Goal: Information Seeking & Learning: Learn about a topic

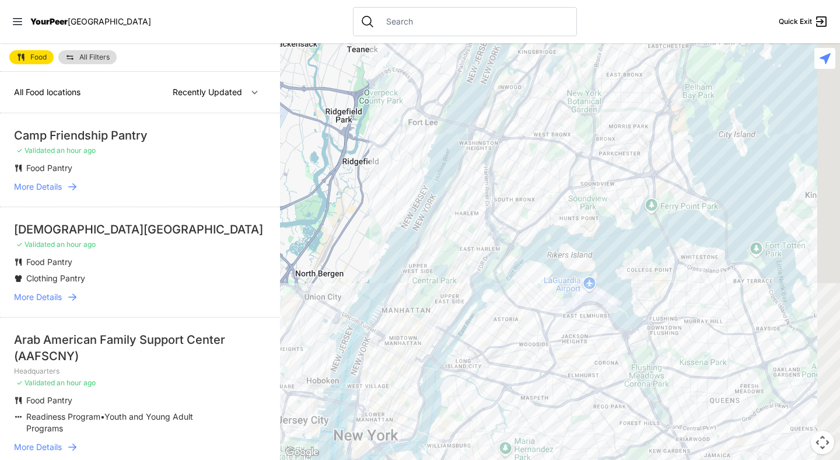
drag, startPoint x: 611, startPoint y: 150, endPoint x: 475, endPoint y: 252, distance: 170.5
click at [475, 252] on div at bounding box center [560, 251] width 560 height 417
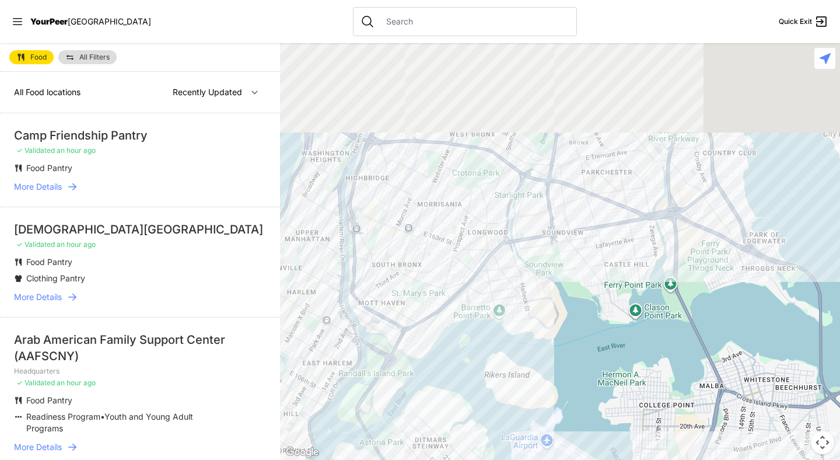
drag, startPoint x: 468, startPoint y: 129, endPoint x: 415, endPoint y: 380, distance: 256.3
click at [415, 380] on div at bounding box center [560, 251] width 560 height 417
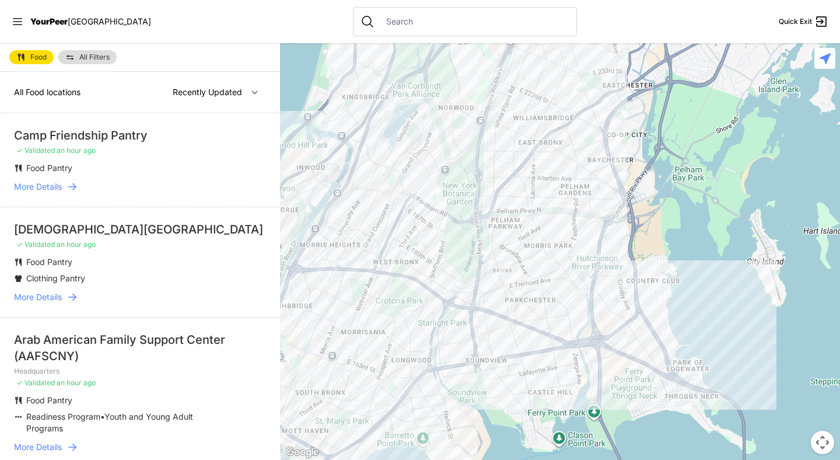
drag, startPoint x: 522, startPoint y: 234, endPoint x: 444, endPoint y: 364, distance: 151.8
click at [444, 364] on div at bounding box center [560, 251] width 560 height 417
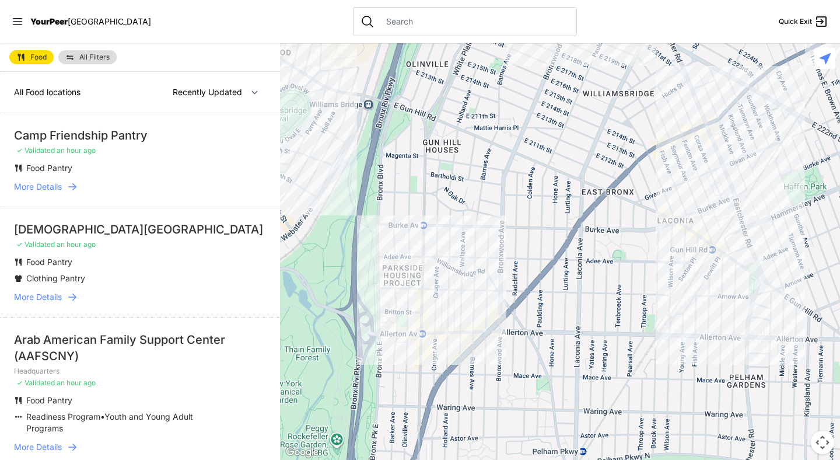
click at [455, 347] on div at bounding box center [560, 251] width 560 height 417
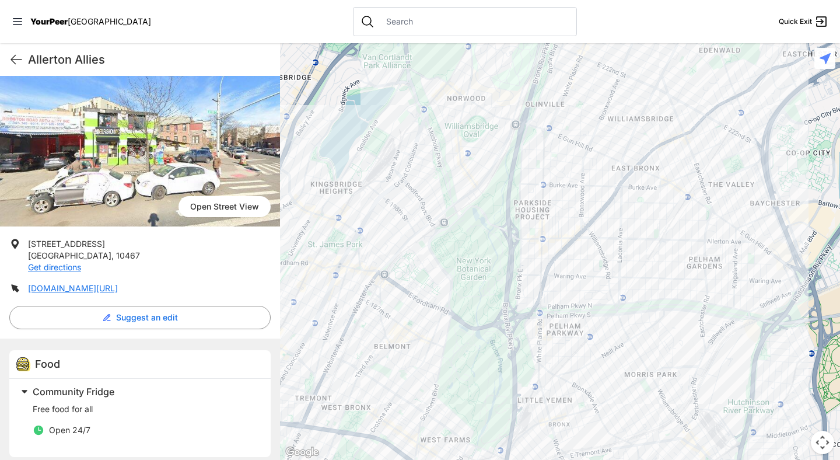
scroll to position [71, 0]
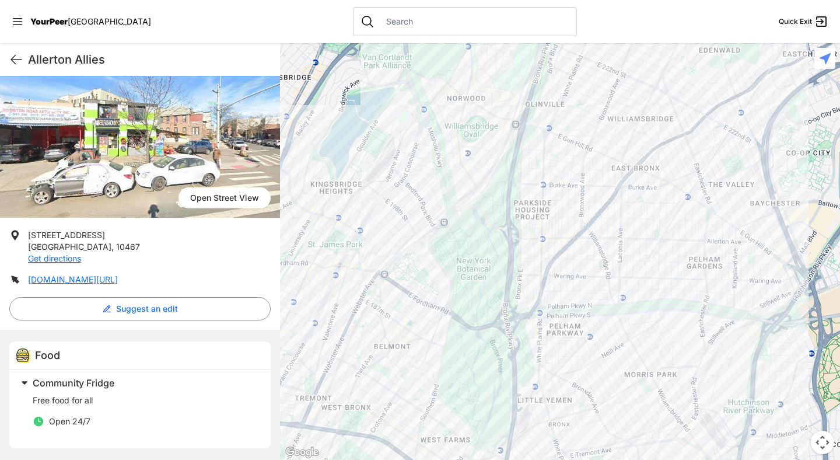
click at [679, 174] on div at bounding box center [560, 251] width 560 height 417
click at [684, 169] on div at bounding box center [560, 251] width 560 height 417
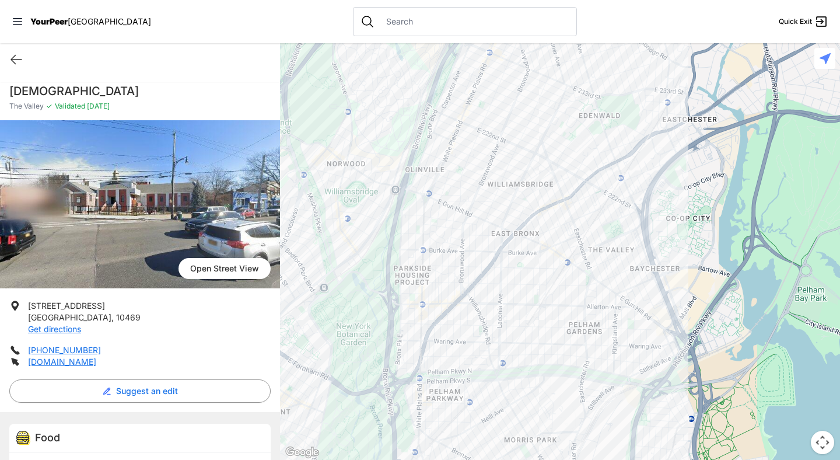
click at [550, 200] on div at bounding box center [560, 251] width 560 height 417
click at [548, 201] on div at bounding box center [560, 251] width 560 height 417
click at [548, 198] on div at bounding box center [560, 251] width 560 height 417
click at [559, 237] on div at bounding box center [560, 251] width 560 height 417
click at [546, 197] on div at bounding box center [560, 251] width 560 height 417
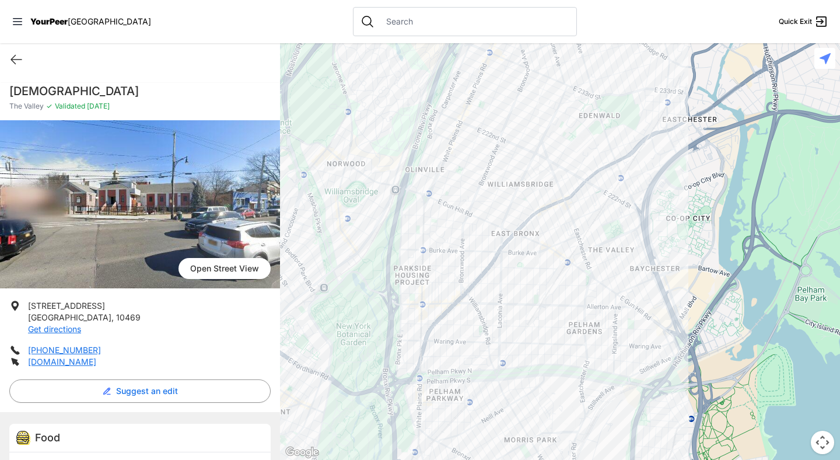
click at [551, 197] on div at bounding box center [560, 251] width 560 height 417
click at [510, 114] on div at bounding box center [560, 251] width 560 height 417
click at [438, 130] on div at bounding box center [560, 251] width 560 height 417
click at [551, 199] on div at bounding box center [560, 251] width 560 height 417
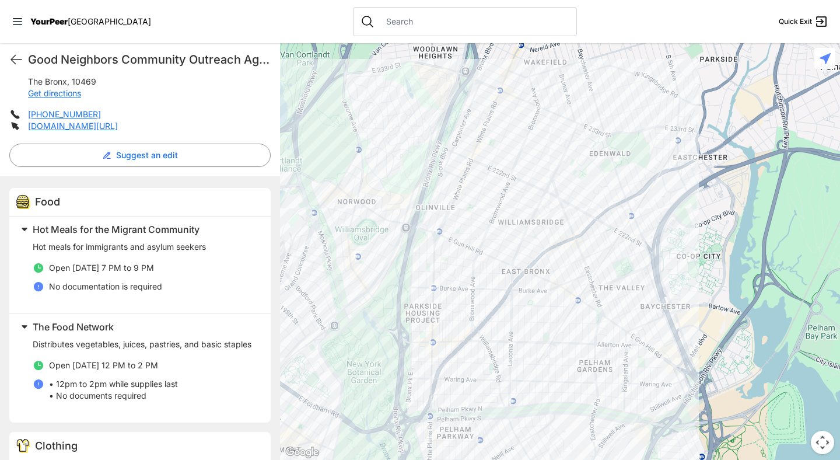
scroll to position [233, 0]
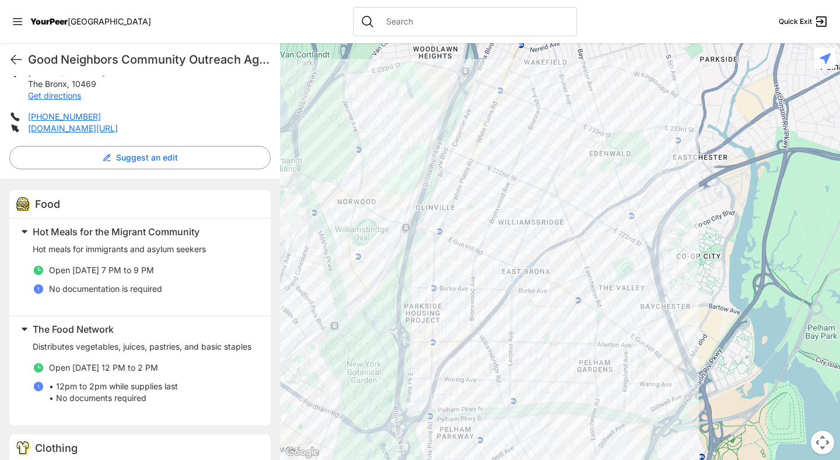
click at [489, 158] on div at bounding box center [560, 251] width 560 height 417
